Goal: Entertainment & Leisure: Consume media (video, audio)

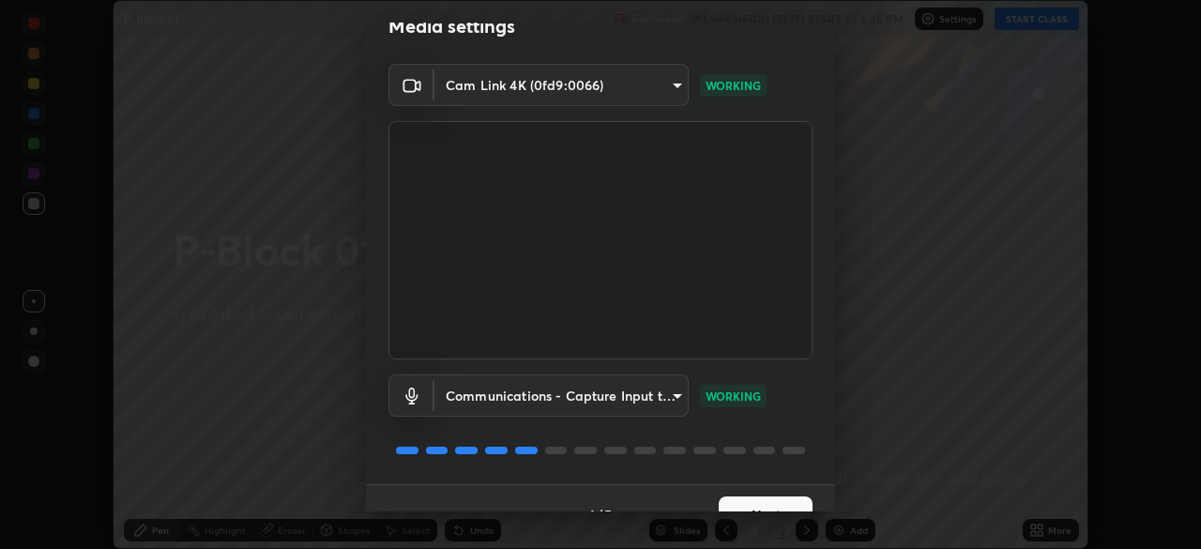
scroll to position [67, 0]
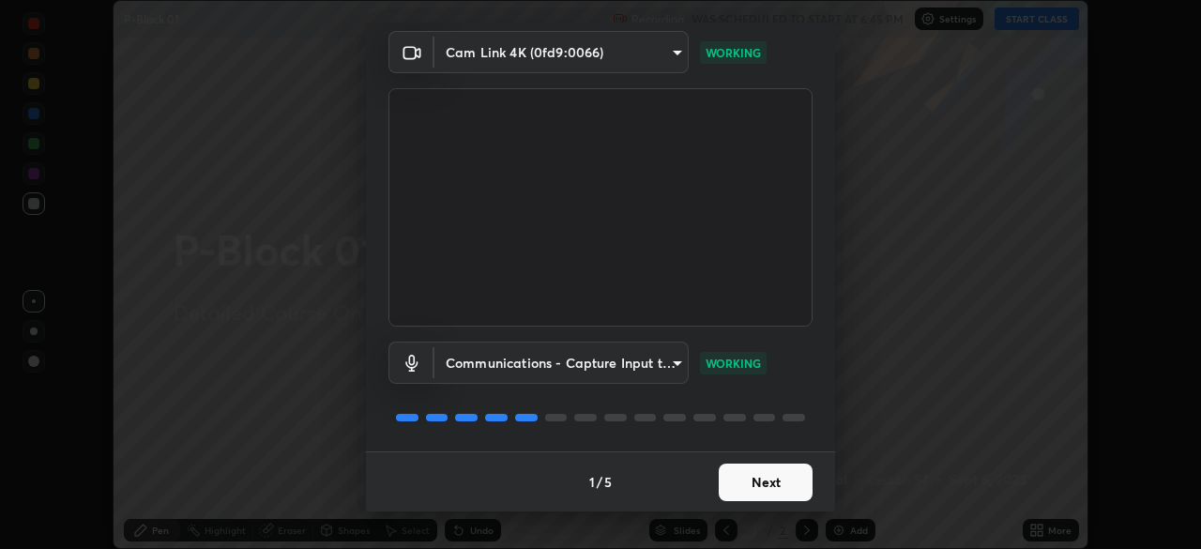
click at [777, 484] on button "Next" at bounding box center [766, 483] width 94 height 38
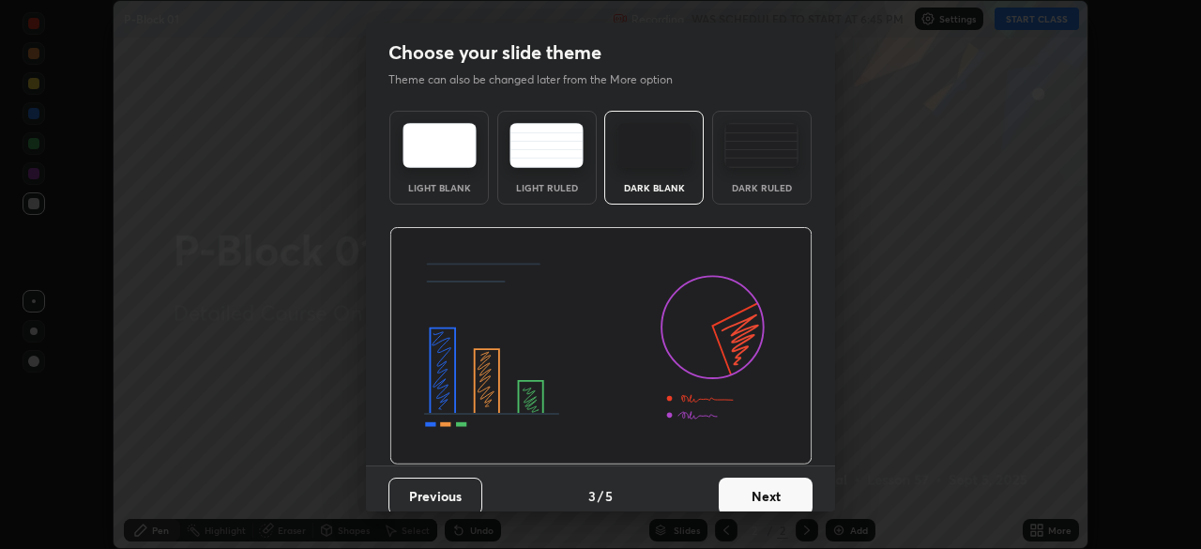
click at [770, 482] on button "Next" at bounding box center [766, 497] width 94 height 38
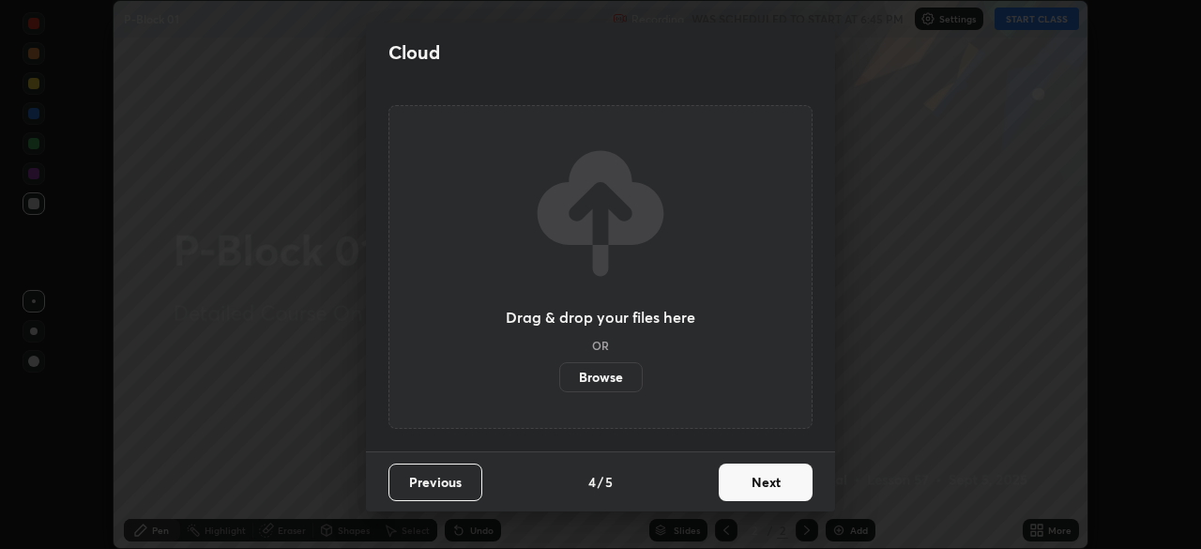
click at [772, 484] on button "Next" at bounding box center [766, 483] width 94 height 38
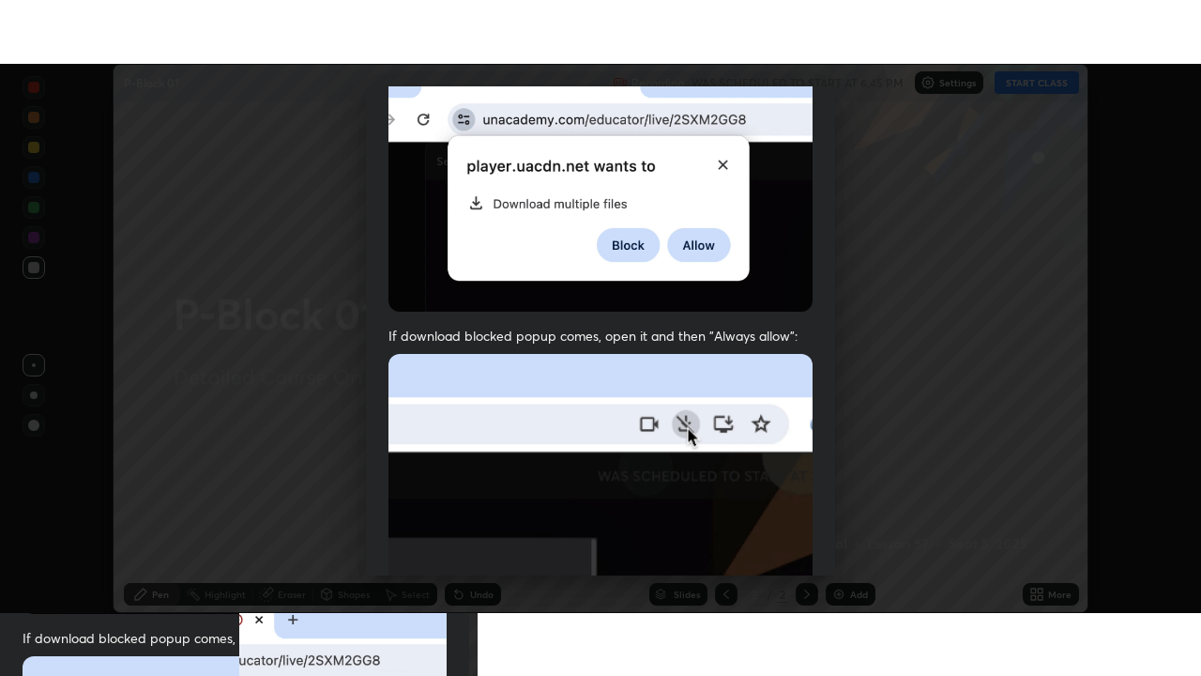
scroll to position [450, 0]
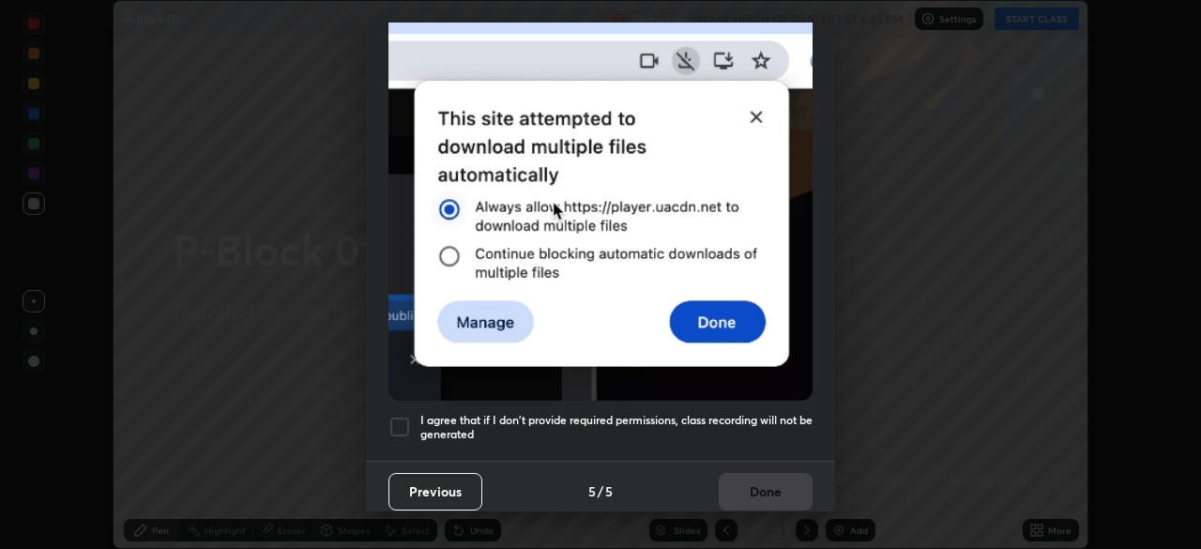
click at [409, 420] on div at bounding box center [400, 427] width 23 height 23
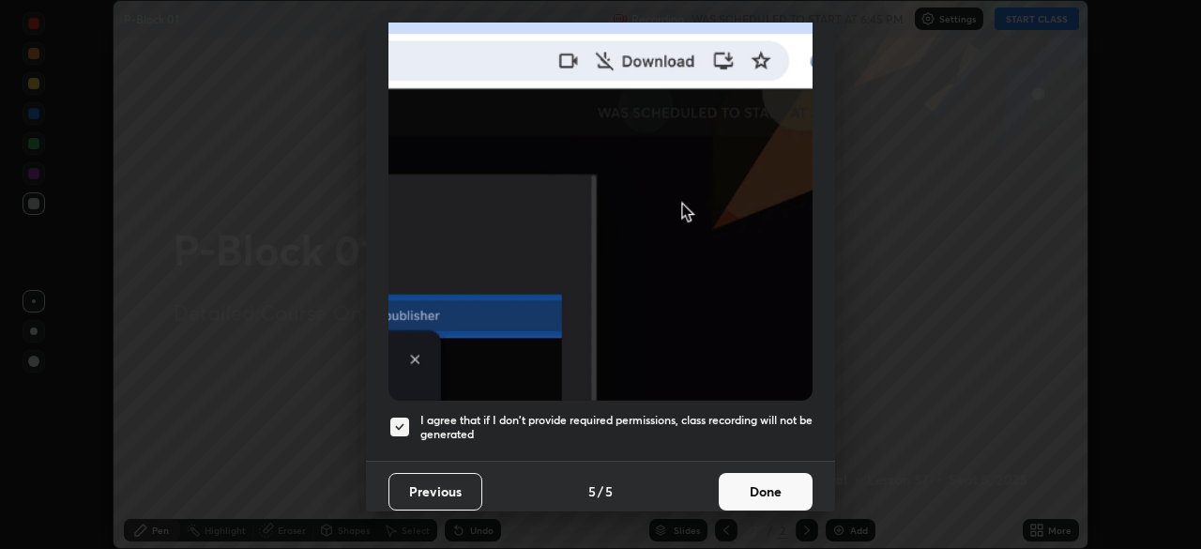
click at [764, 486] on button "Done" at bounding box center [766, 492] width 94 height 38
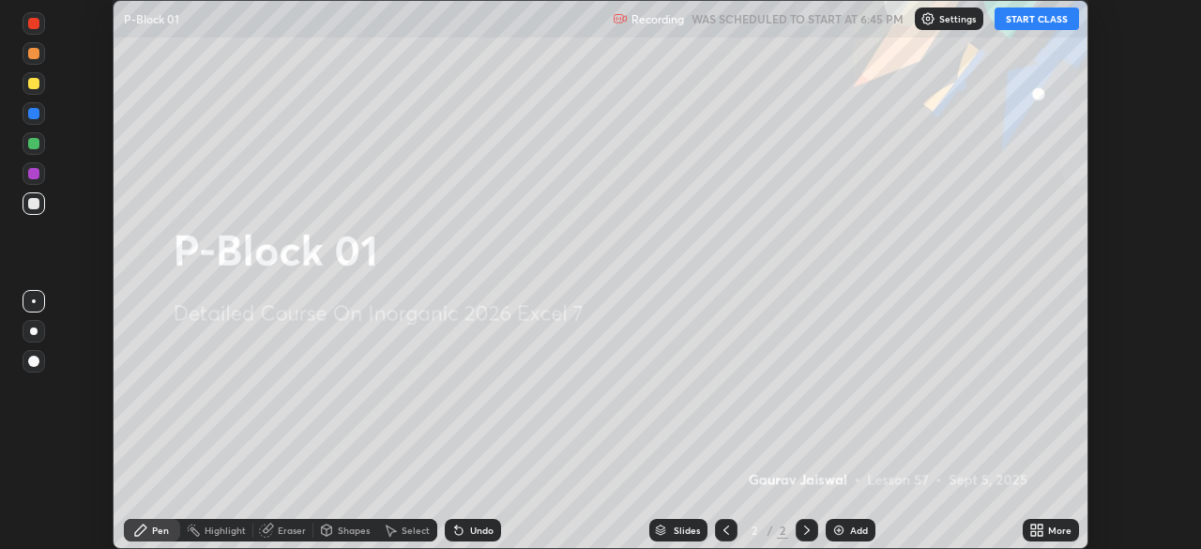
click at [1061, 23] on button "START CLASS" at bounding box center [1037, 19] width 84 height 23
click at [1050, 526] on div "More" at bounding box center [1059, 530] width 23 height 9
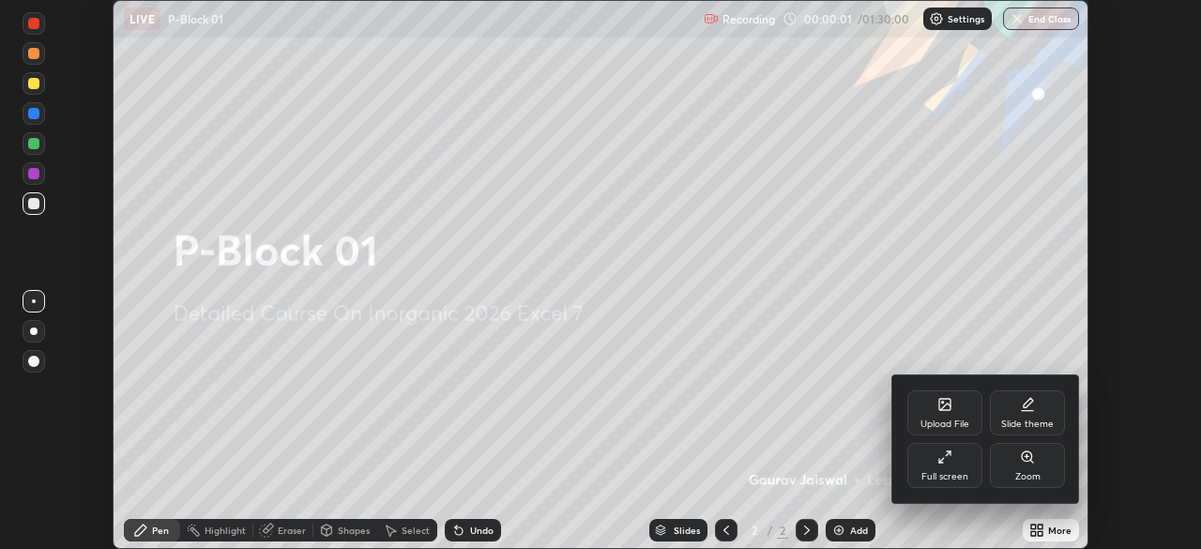
click at [953, 469] on div "Full screen" at bounding box center [945, 465] width 75 height 45
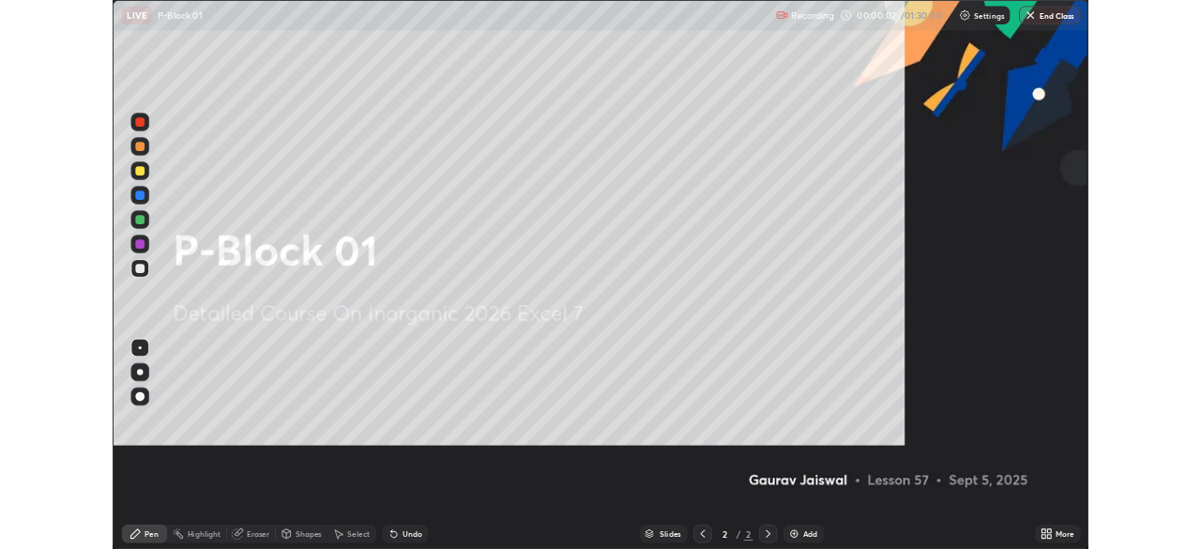
scroll to position [676, 1201]
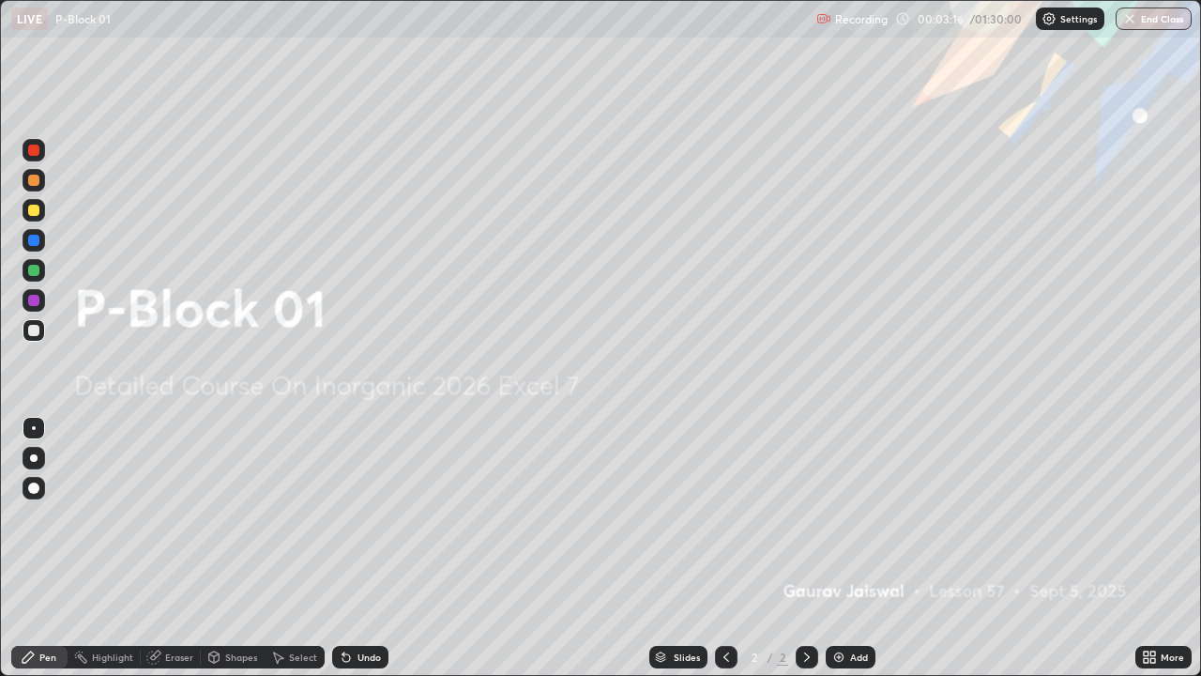
click at [1133, 20] on img "button" at bounding box center [1130, 18] width 15 height 15
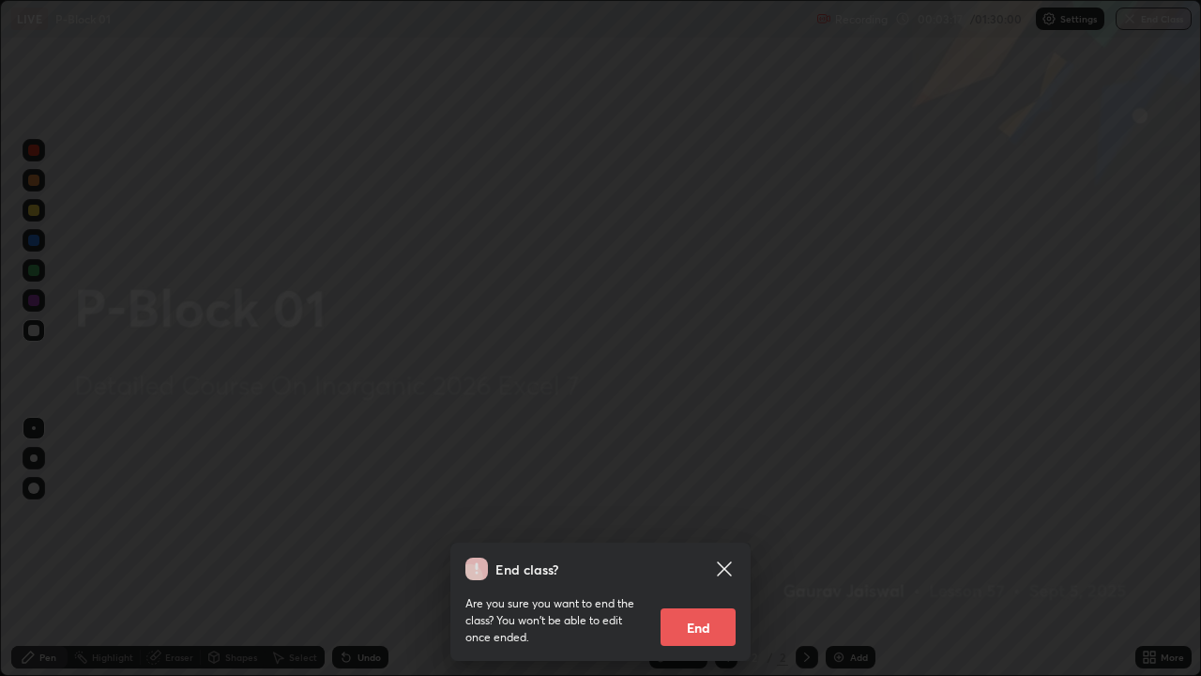
click at [698, 548] on button "End" at bounding box center [698, 627] width 75 height 38
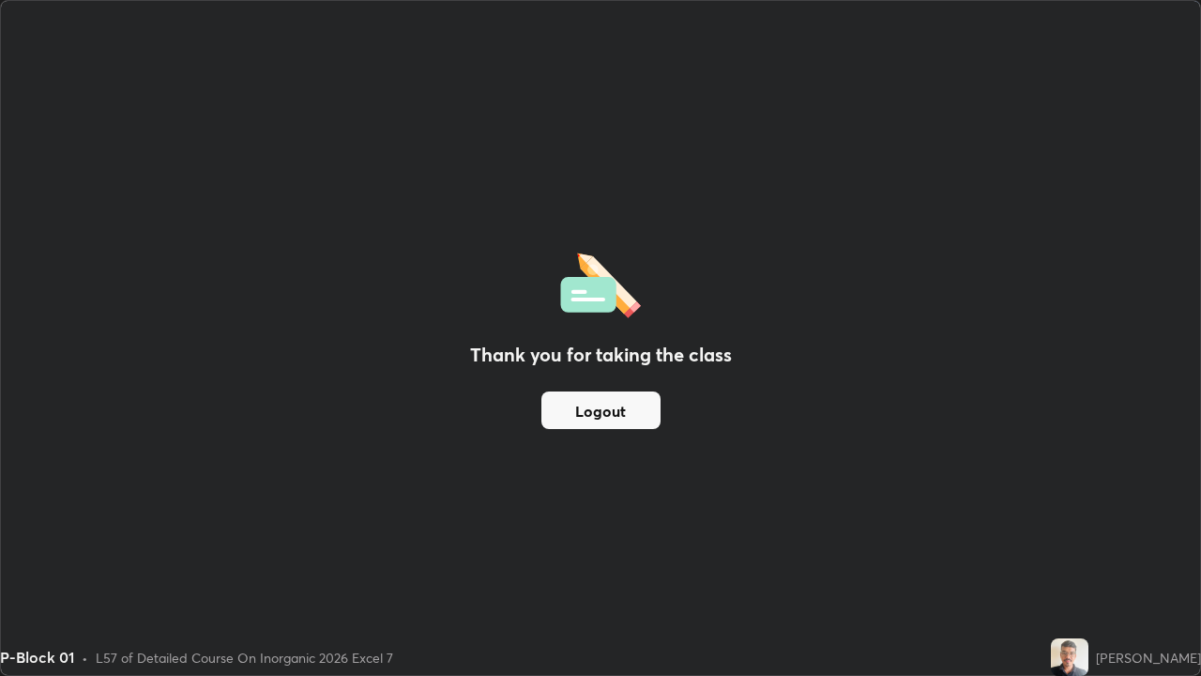
click at [1117, 45] on div "Thank you for taking the class Logout" at bounding box center [601, 338] width 1200 height 674
click at [647, 107] on div "Thank you for taking the class Logout" at bounding box center [601, 338] width 1200 height 674
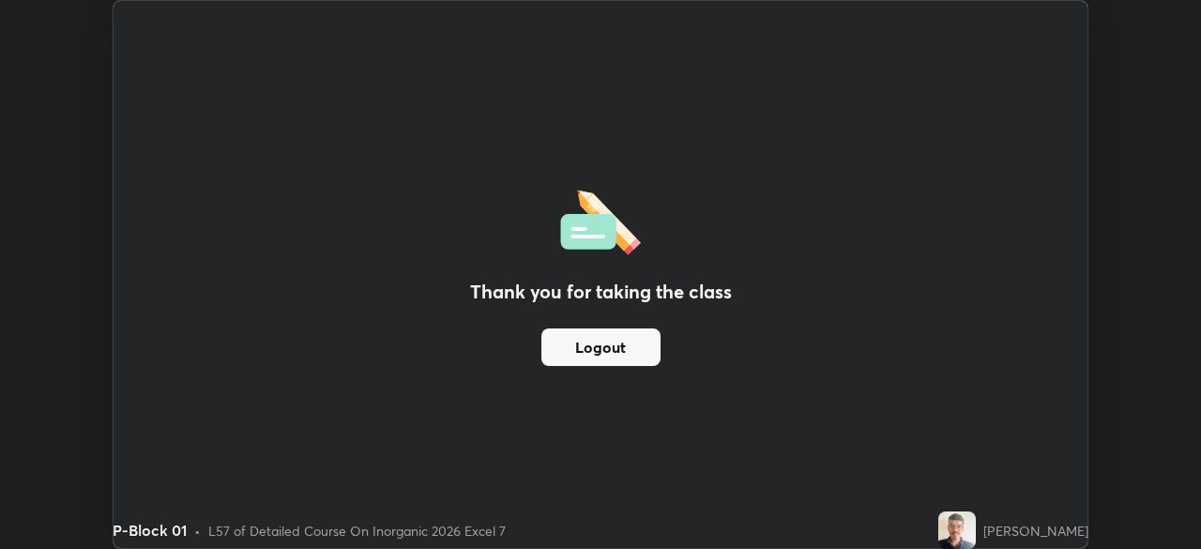
scroll to position [93312, 92660]
click at [666, 139] on div "Thank you for taking the class Logout" at bounding box center [601, 274] width 974 height 547
